Goal: Find specific page/section: Find specific page/section

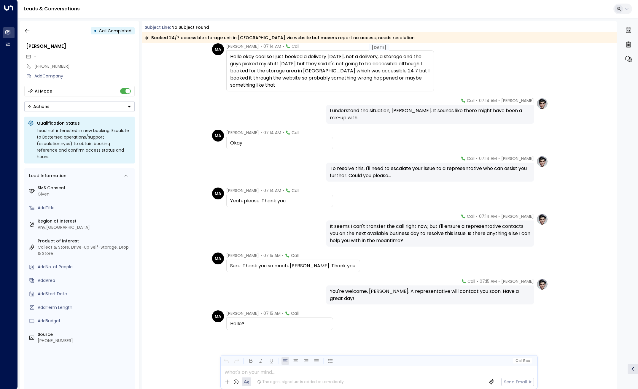
scroll to position [368, 0]
click at [24, 33] on icon "button" at bounding box center [27, 31] width 6 height 6
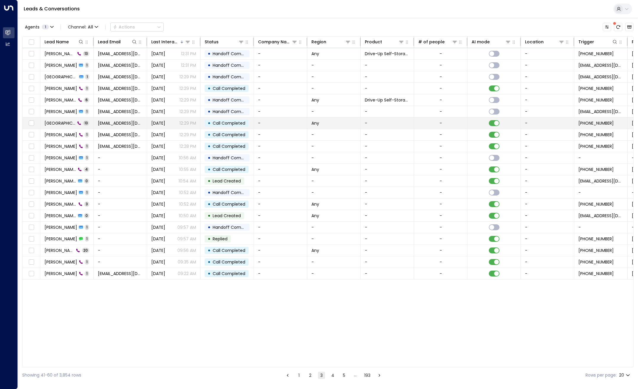
click at [59, 126] on span "[GEOGRAPHIC_DATA][PERSON_NAME]" at bounding box center [60, 123] width 31 height 6
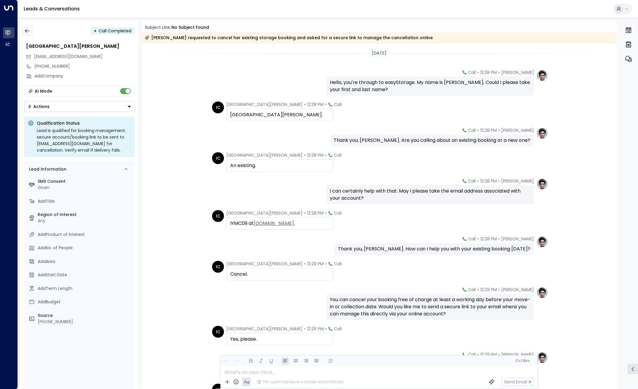
click at [30, 31] on icon "button" at bounding box center [27, 31] width 6 height 6
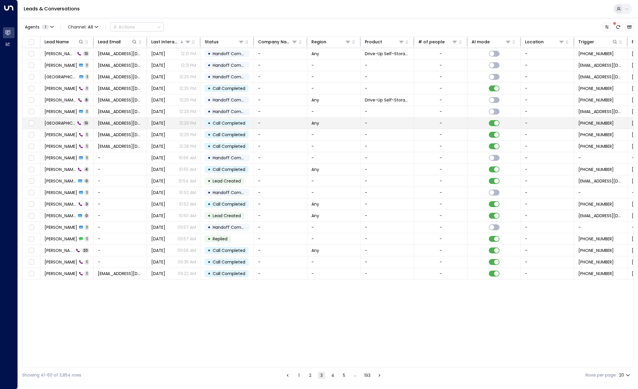
click at [63, 128] on td "Isla [PERSON_NAME] 13" at bounding box center [66, 122] width 53 height 11
